Goal: Information Seeking & Learning: Learn about a topic

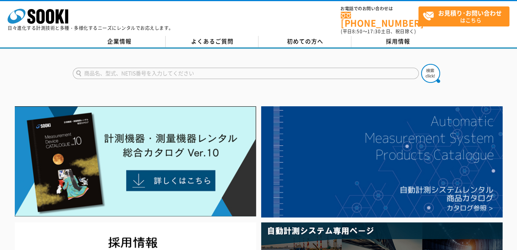
click at [139, 68] on input "text" at bounding box center [246, 73] width 346 height 11
type input "キックボード"
click at [421, 64] on button at bounding box center [430, 73] width 19 height 19
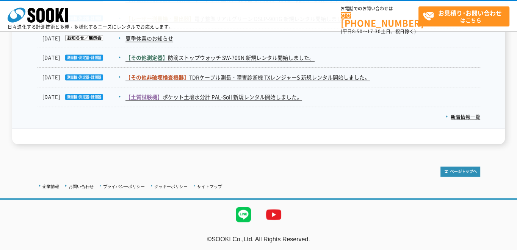
scroll to position [1355, 0]
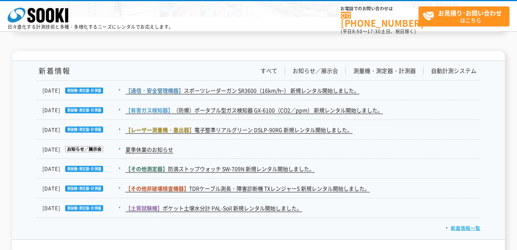
click at [462, 226] on link "新着情報一覧" at bounding box center [462, 227] width 34 height 7
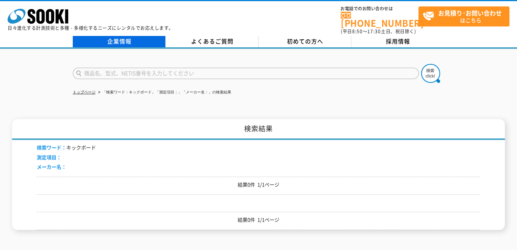
click at [132, 36] on link "企業情報" at bounding box center [119, 41] width 93 height 11
